Goal: Task Accomplishment & Management: Use online tool/utility

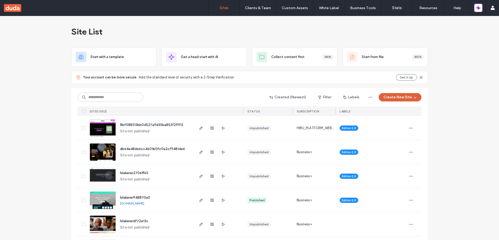
click at [413, 96] on icon "button" at bounding box center [415, 97] width 4 height 4
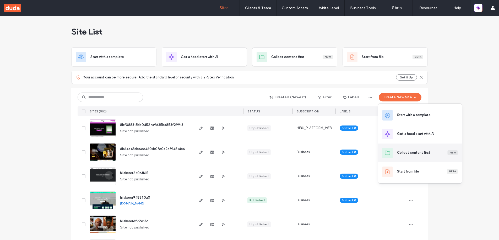
click at [413, 153] on div "Collect content first" at bounding box center [413, 152] width 33 height 5
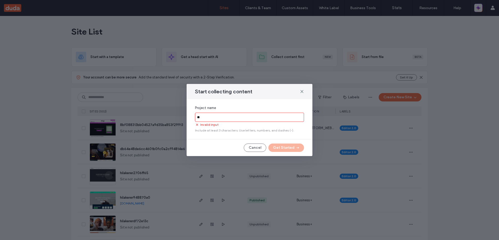
type input "*"
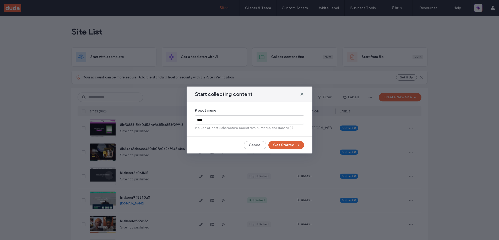
type input "****"
click at [289, 146] on button "Get Started" at bounding box center [286, 145] width 36 height 8
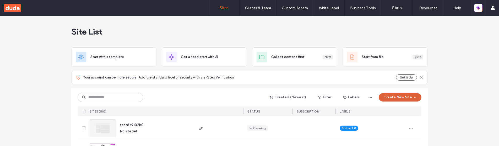
click at [396, 98] on button "Create New Site" at bounding box center [399, 97] width 43 height 8
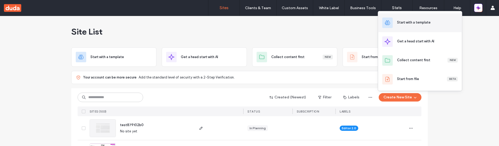
click at [413, 21] on div "Start with a template" at bounding box center [414, 22] width 34 height 5
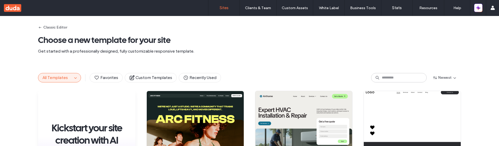
click at [224, 8] on label "Sites" at bounding box center [223, 7] width 9 height 5
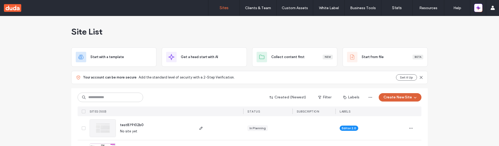
click at [404, 98] on button "Create New Site" at bounding box center [399, 97] width 43 height 8
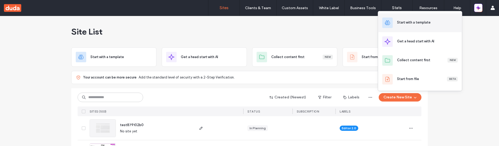
click at [418, 26] on div "Start with a template" at bounding box center [420, 22] width 84 height 19
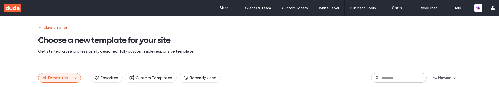
click at [44, 27] on button "Classic Editor" at bounding box center [52, 27] width 29 height 8
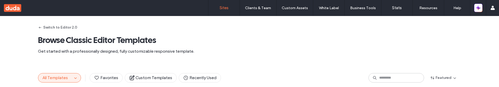
click at [225, 8] on label "Sites" at bounding box center [223, 7] width 9 height 5
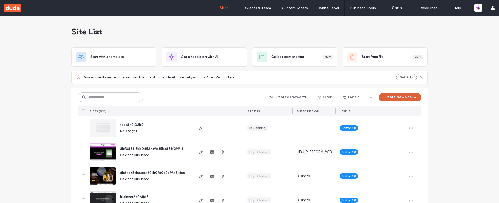
click at [413, 96] on icon "button" at bounding box center [415, 97] width 4 height 4
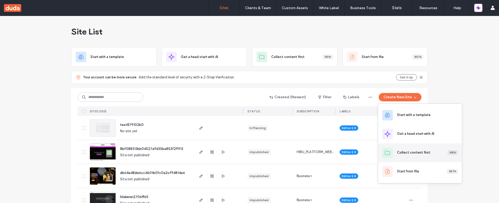
click at [419, 98] on div "Collect content first" at bounding box center [413, 152] width 33 height 5
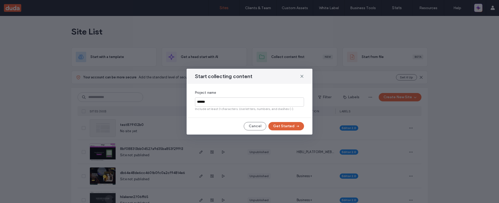
type input "******"
click at [285, 98] on button "Get Started" at bounding box center [286, 126] width 36 height 8
